Goal: Transaction & Acquisition: Subscribe to service/newsletter

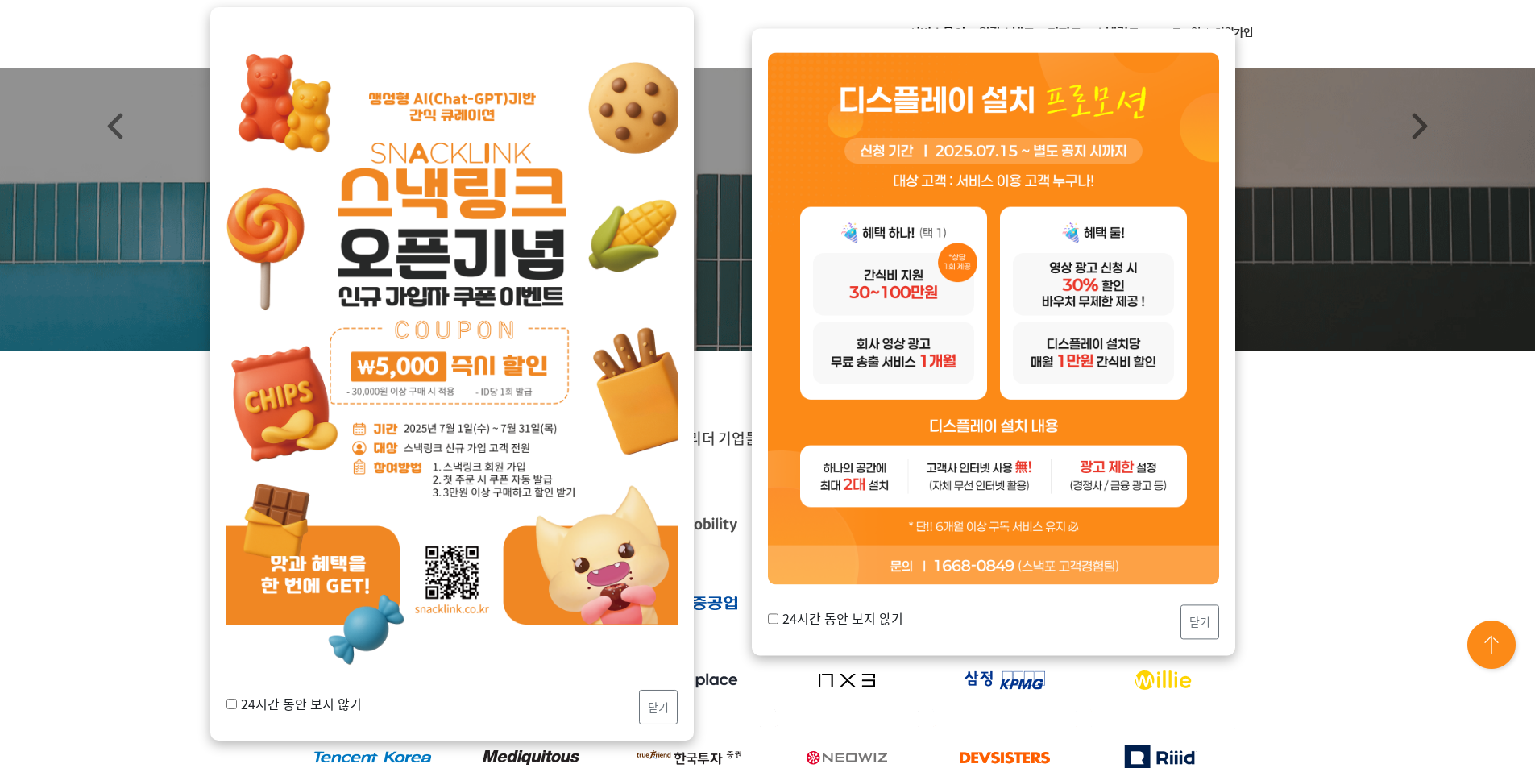
scroll to position [242, 0]
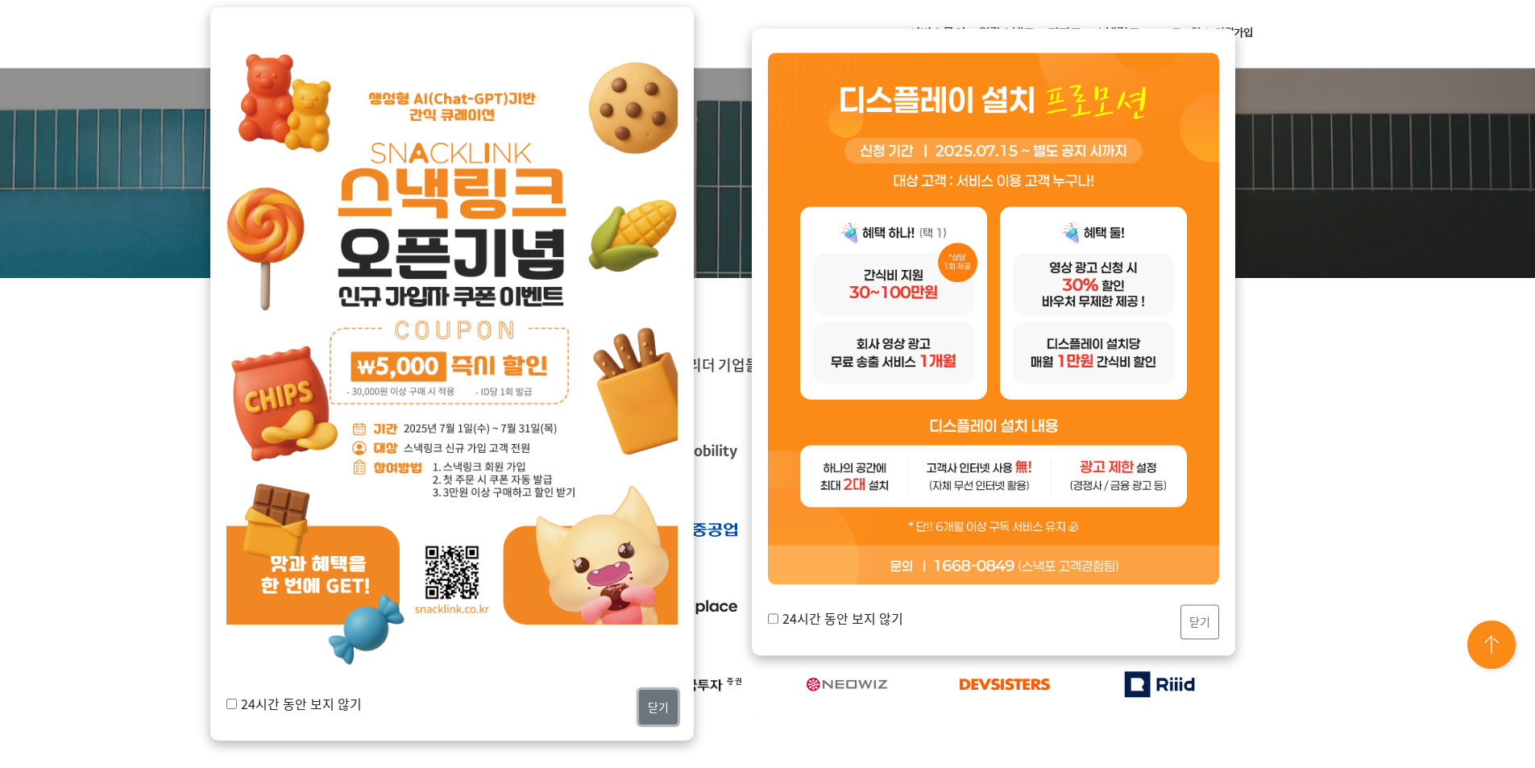
click at [656, 713] on button "닫기" at bounding box center [658, 707] width 39 height 35
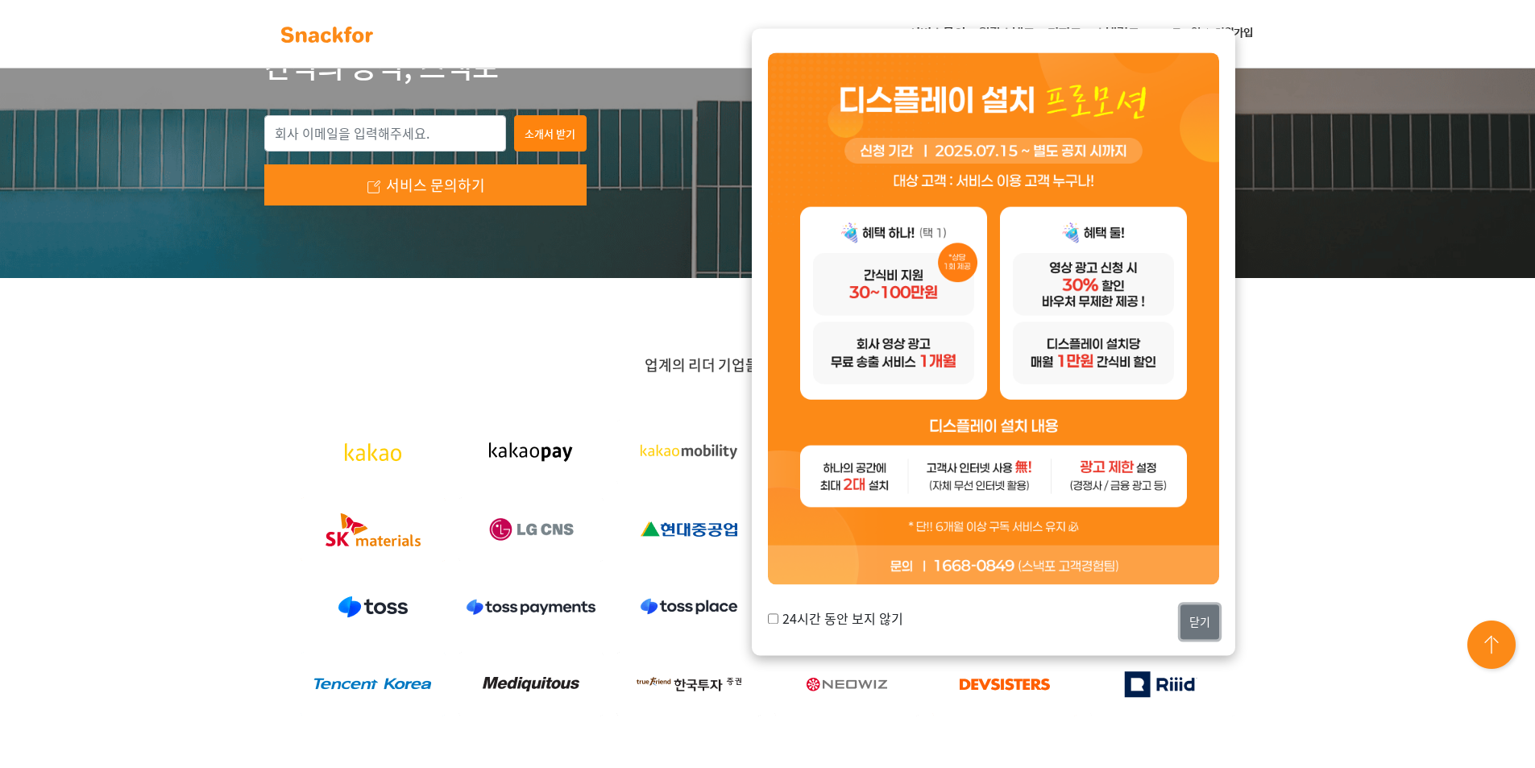
click at [1197, 611] on button "닫기" at bounding box center [1199, 621] width 39 height 35
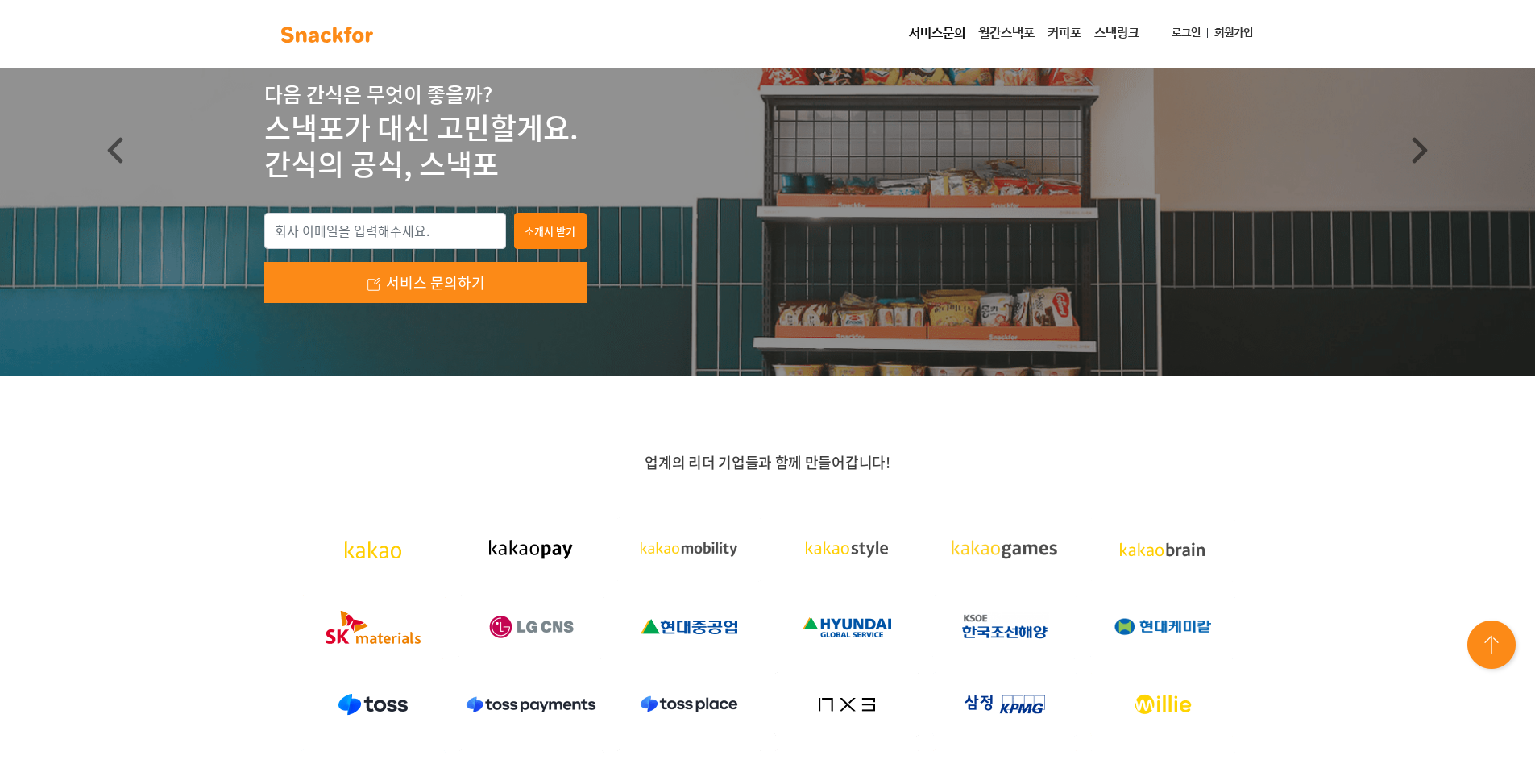
scroll to position [0, 0]
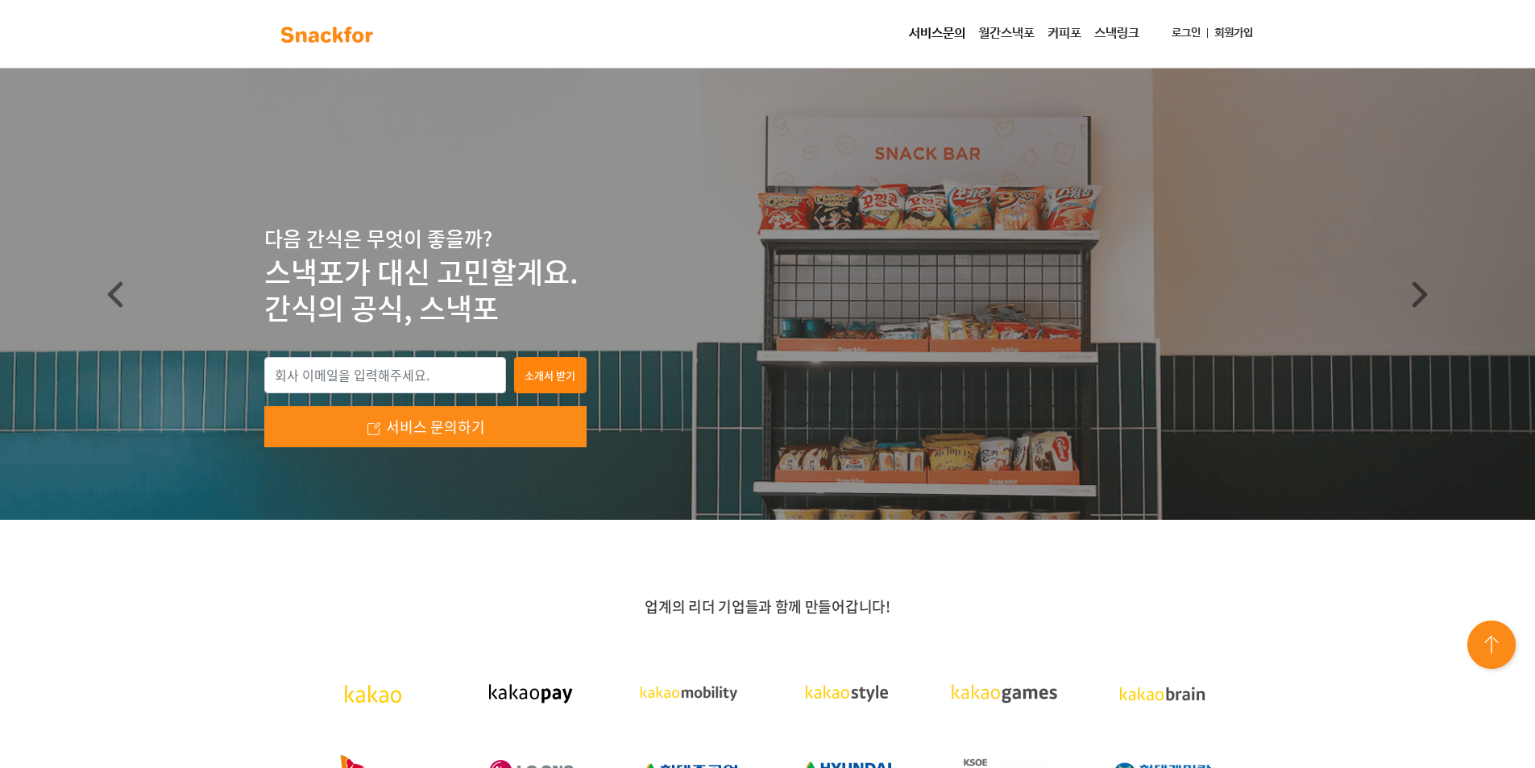
click at [1002, 29] on link "월간스낵포" at bounding box center [1006, 34] width 69 height 32
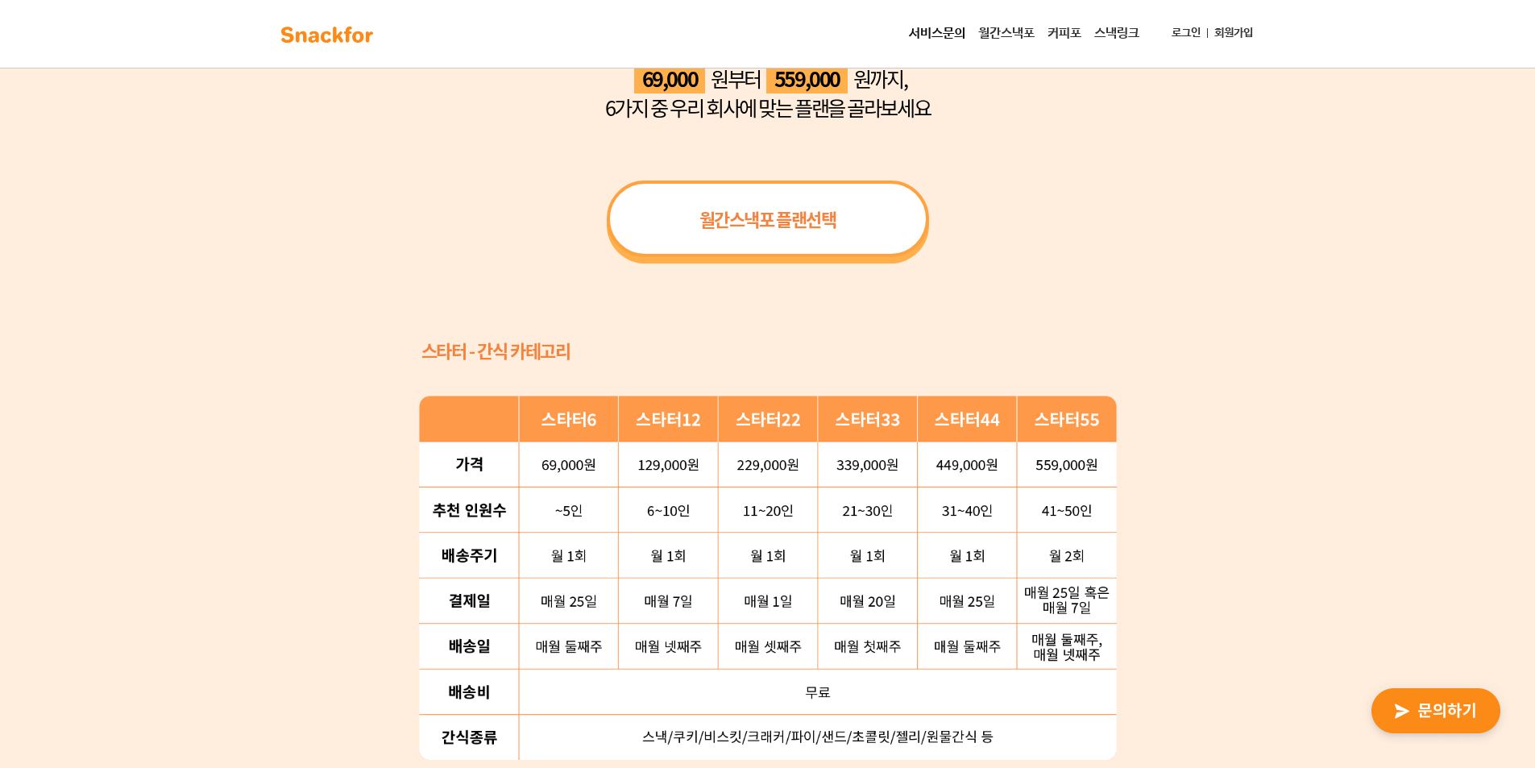
scroll to position [1209, 0]
